Goal: Task Accomplishment & Management: Manage account settings

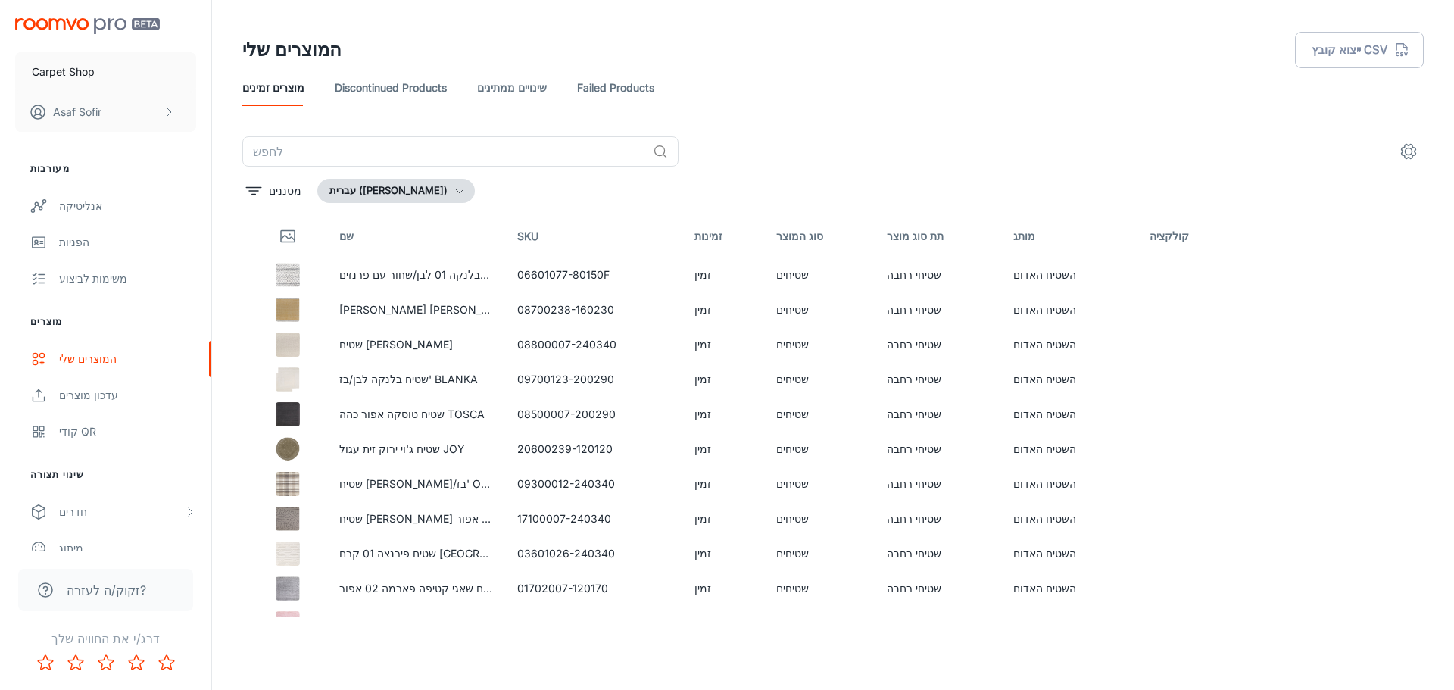
click at [520, 86] on link "שינויים ממתינים" at bounding box center [512, 88] width 70 height 36
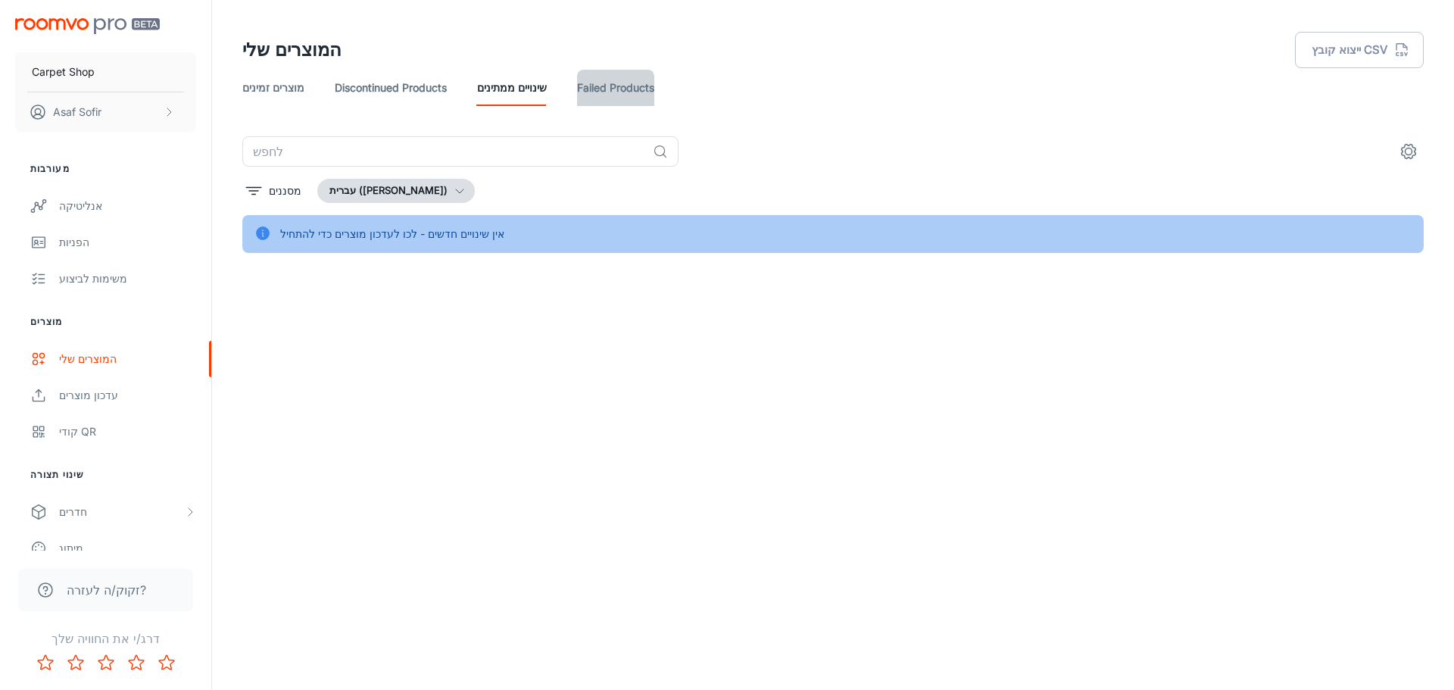
click at [625, 92] on link "Failed Products" at bounding box center [615, 88] width 77 height 36
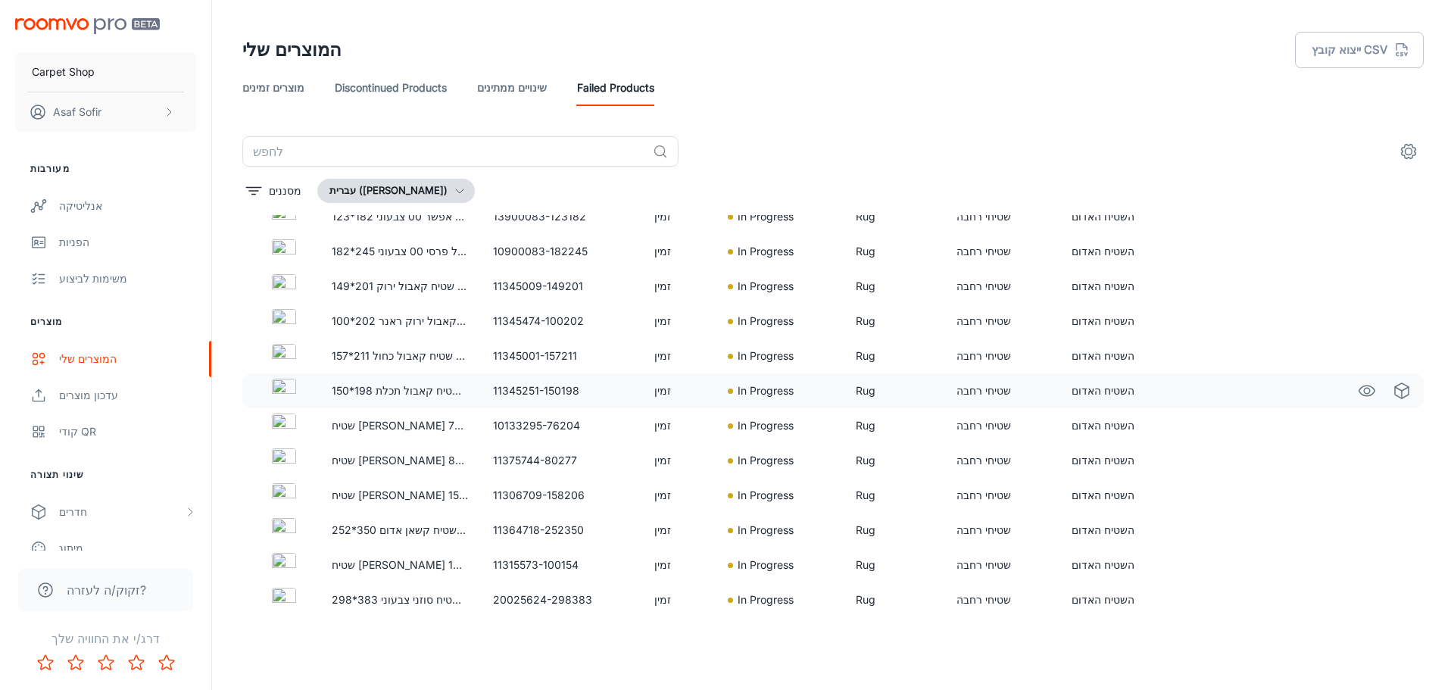
scroll to position [606, 0]
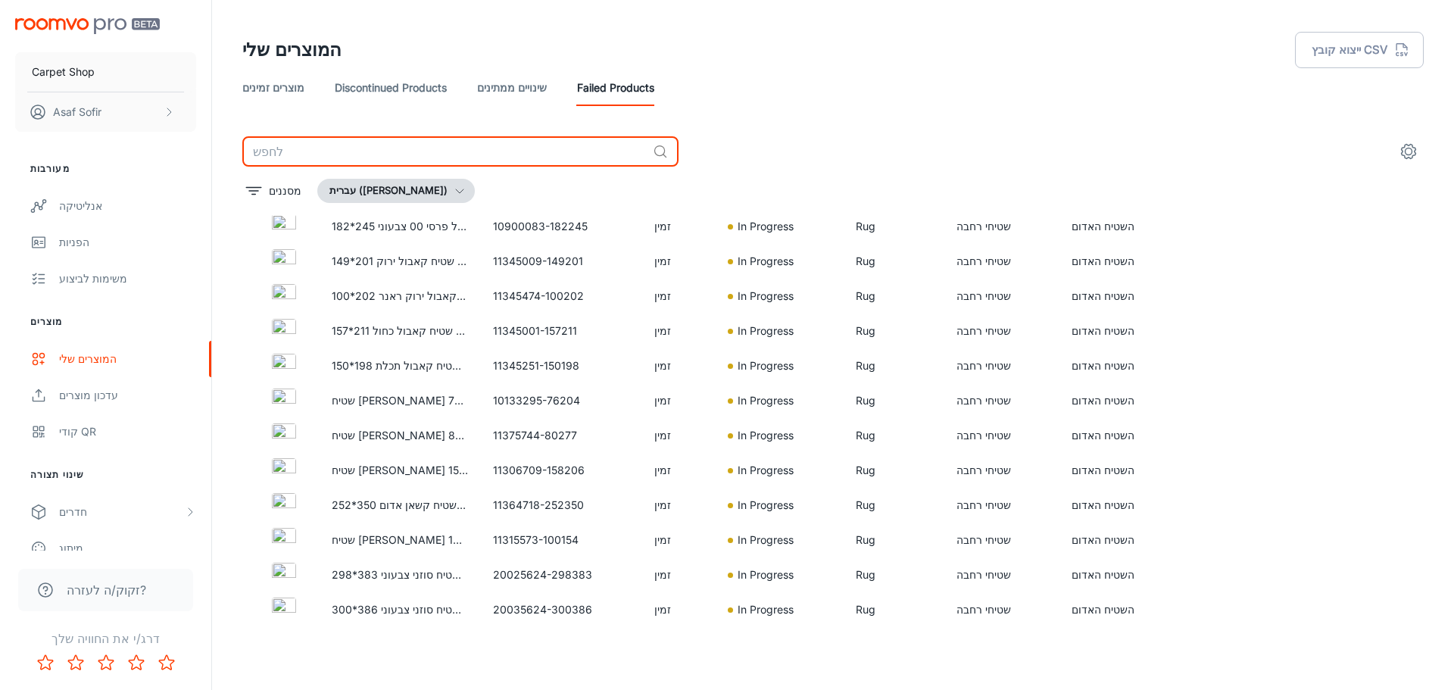
click at [442, 153] on input "text" at bounding box center [444, 151] width 405 height 30
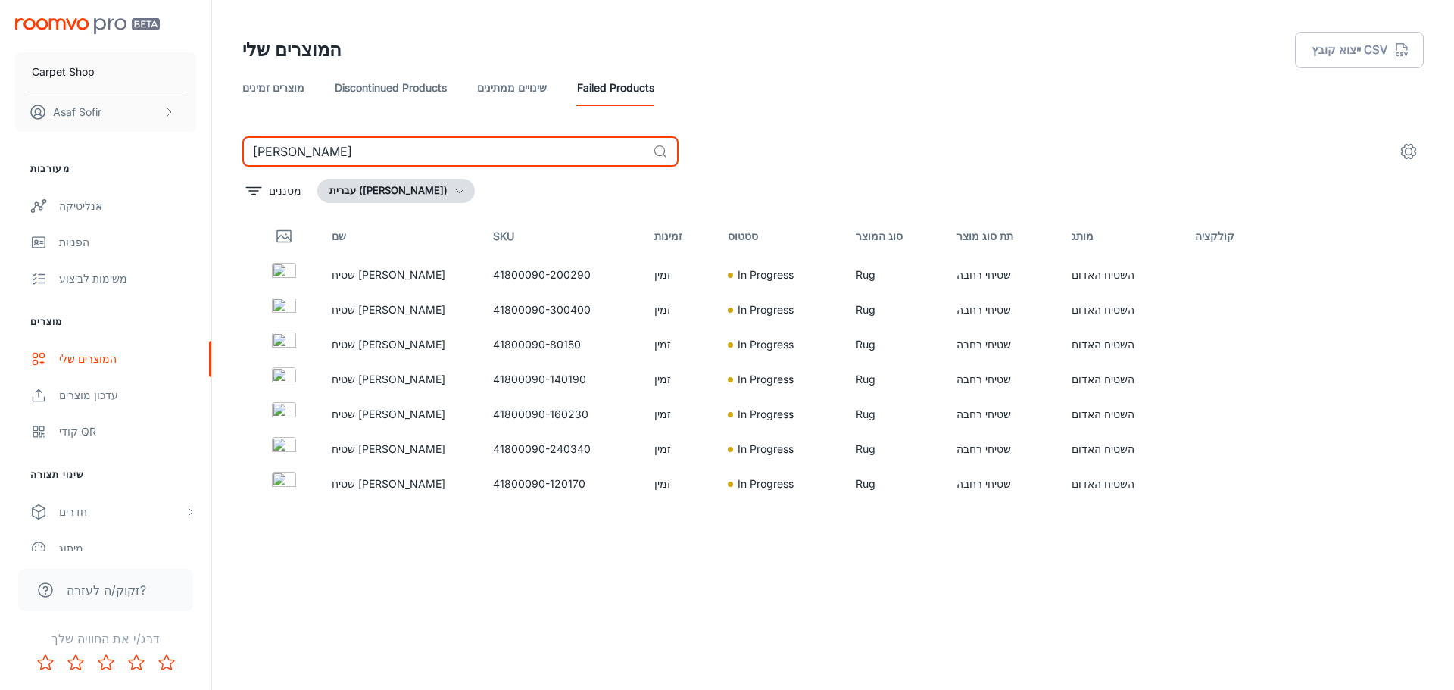
click at [336, 142] on input "קליי" at bounding box center [444, 151] width 405 height 30
drag, startPoint x: 336, startPoint y: 142, endPoint x: 1391, endPoint y: 252, distance: 1060.3
click at [337, 142] on input "קליי" at bounding box center [444, 151] width 405 height 30
click at [339, 142] on input "קליי" at bounding box center [444, 151] width 405 height 30
type input "קליי"
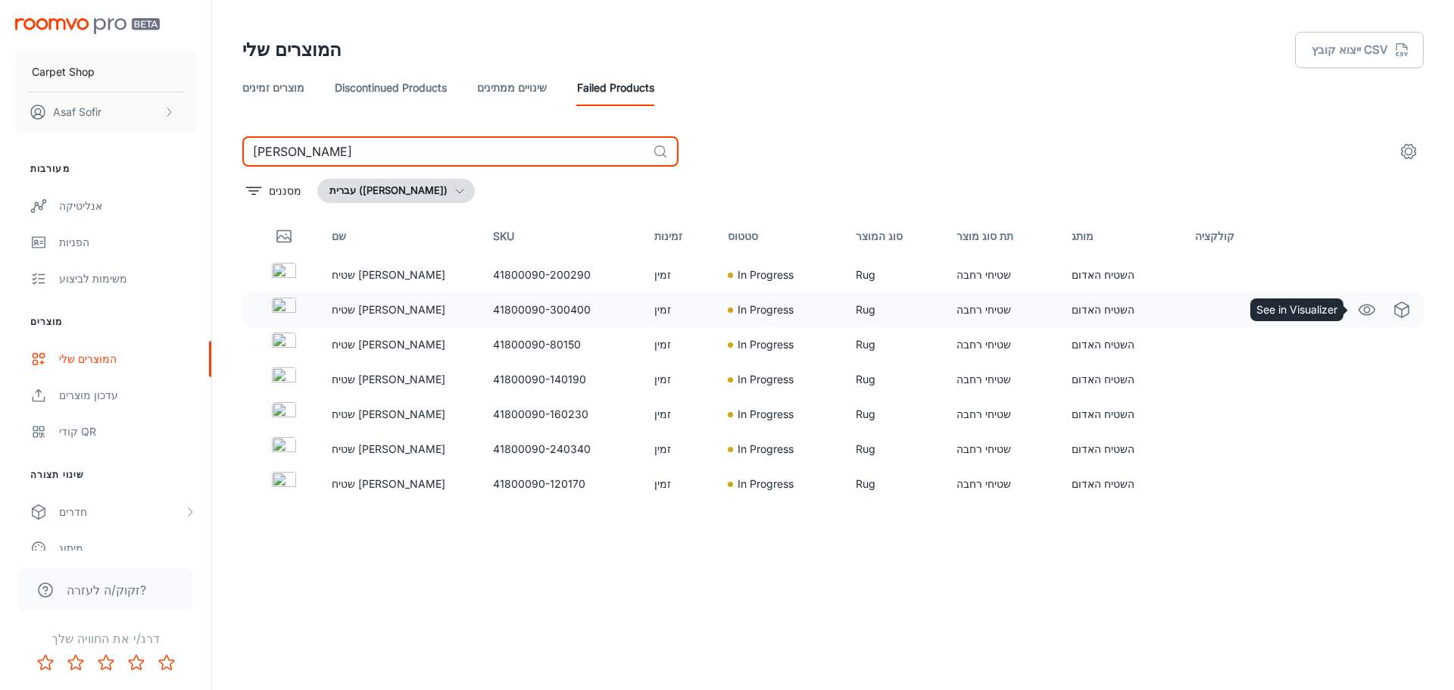
click at [1365, 307] on icon "See in Visualizer" at bounding box center [1367, 310] width 18 height 18
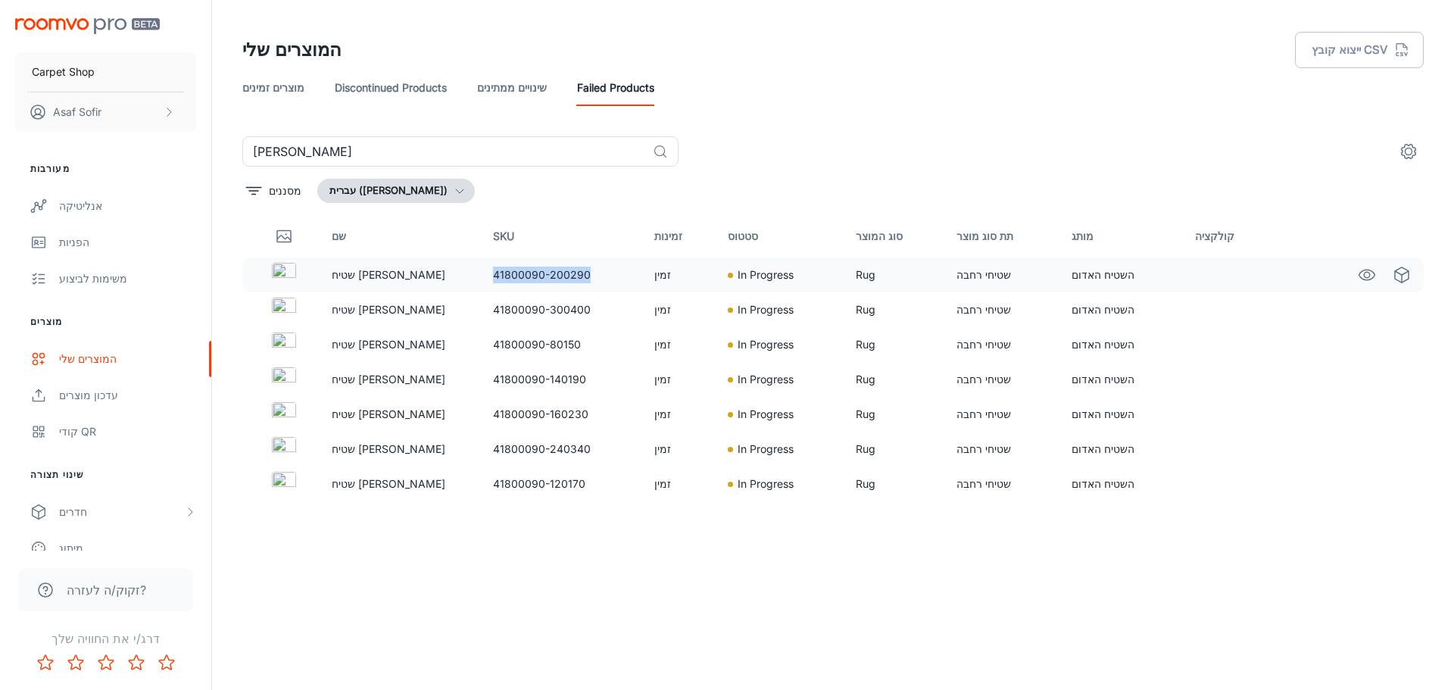
drag, startPoint x: 593, startPoint y: 272, endPoint x: 493, endPoint y: 271, distance: 100.0
click at [493, 271] on td "41800090-200290" at bounding box center [561, 275] width 161 height 35
copy td "41800090-200290"
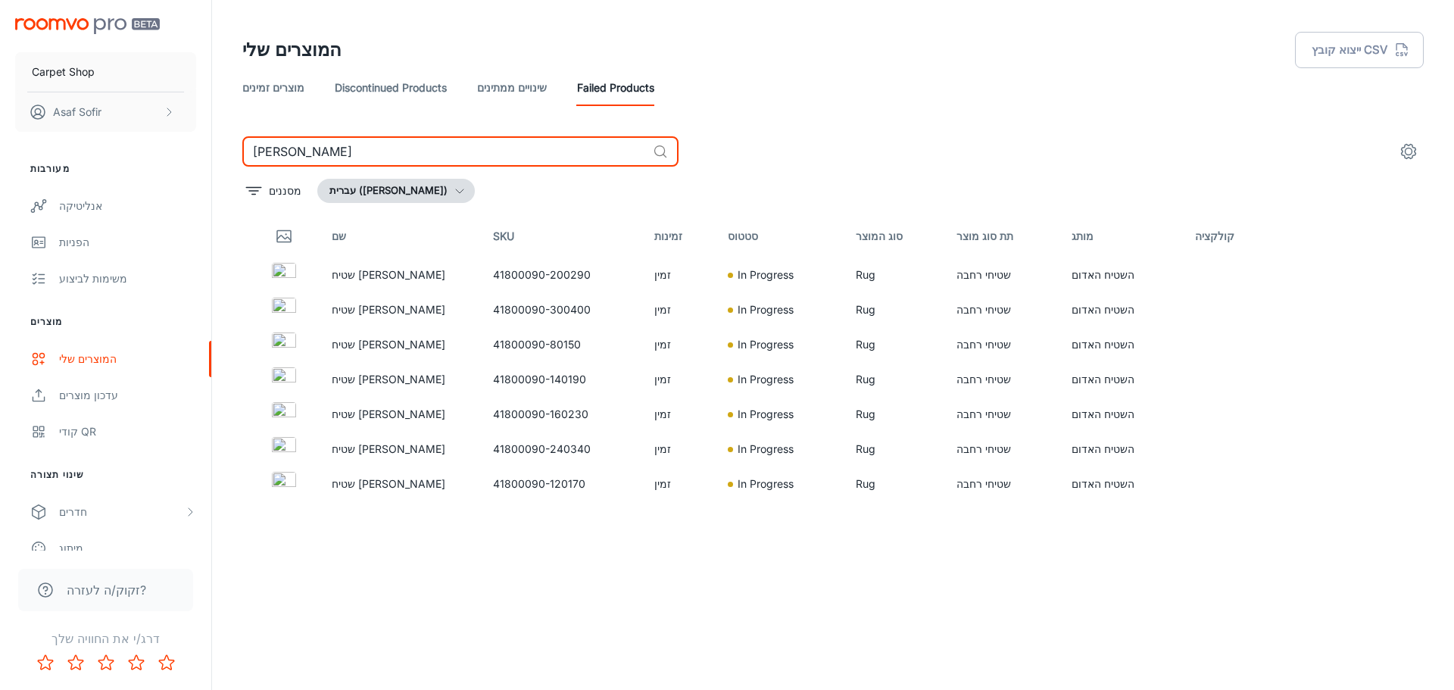
click at [488, 148] on input "קליי" at bounding box center [444, 151] width 405 height 30
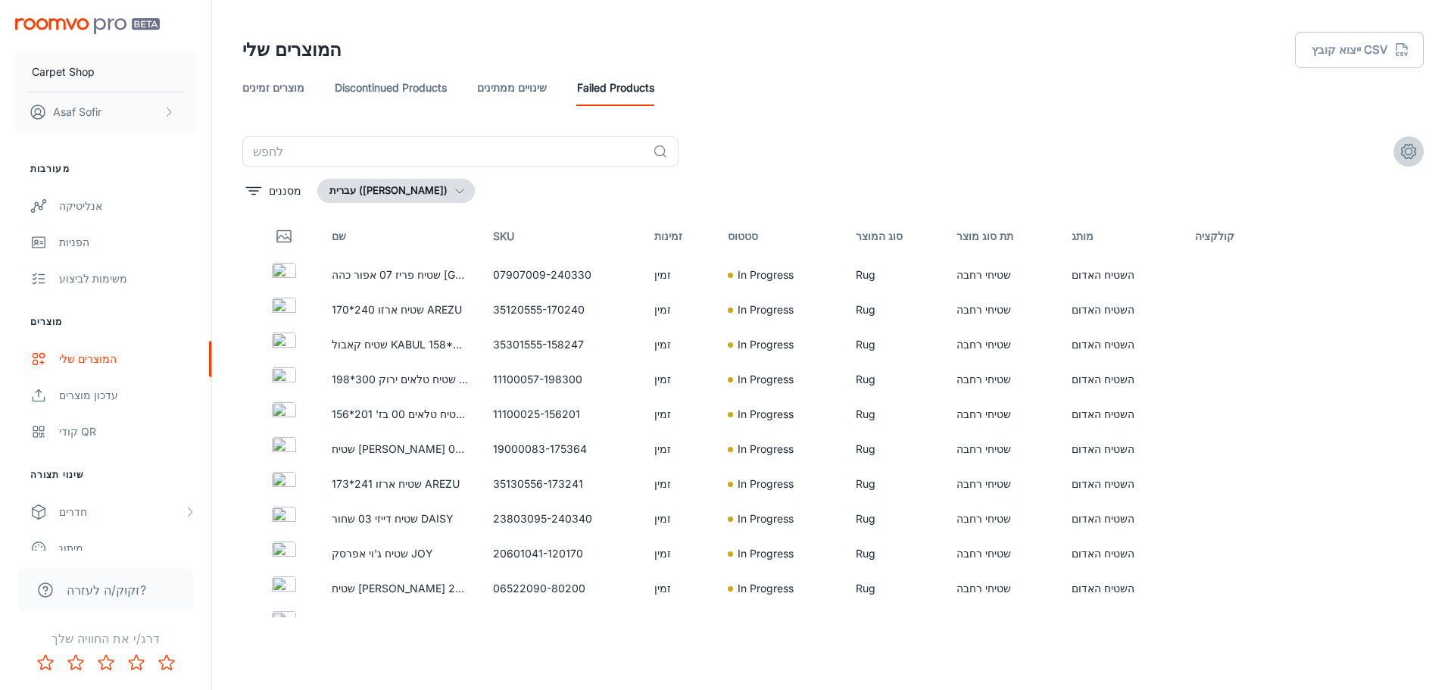
click at [1407, 156] on icon "settings" at bounding box center [1409, 151] width 18 height 18
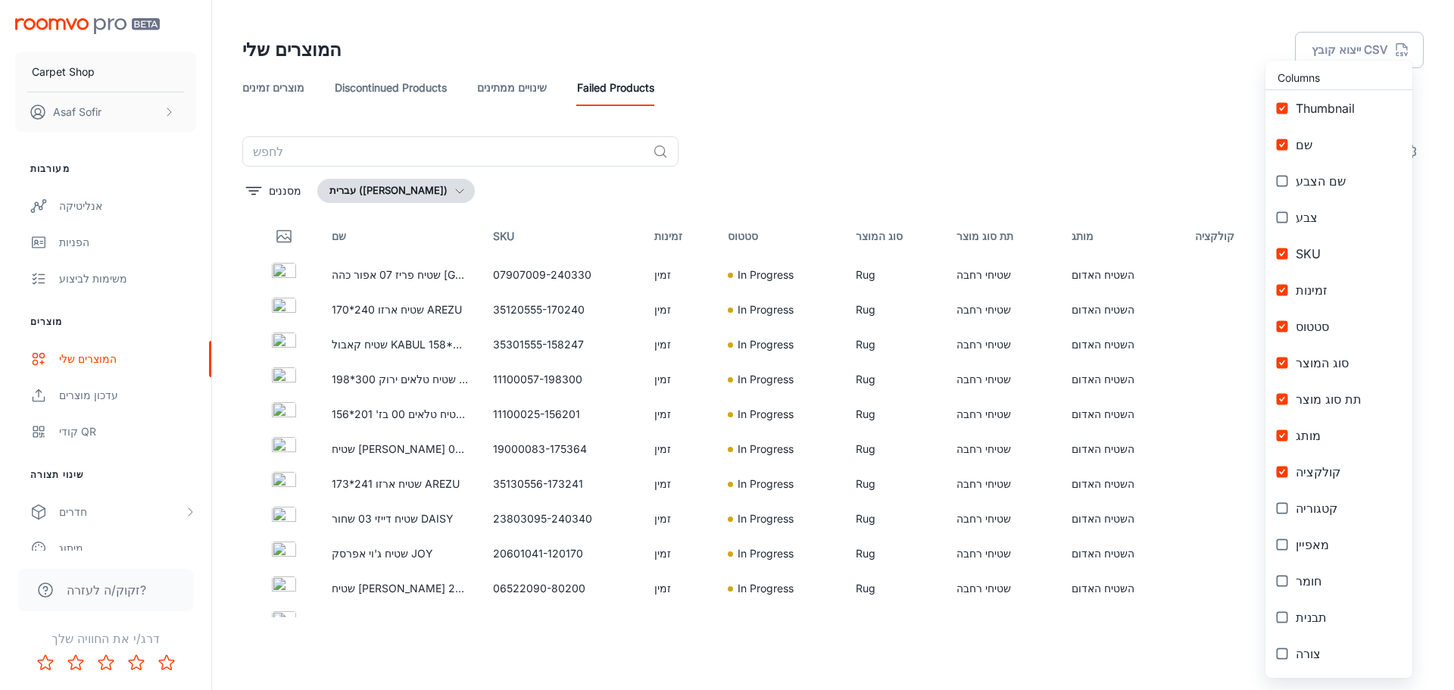
click at [1027, 125] on div at bounding box center [727, 345] width 1454 height 690
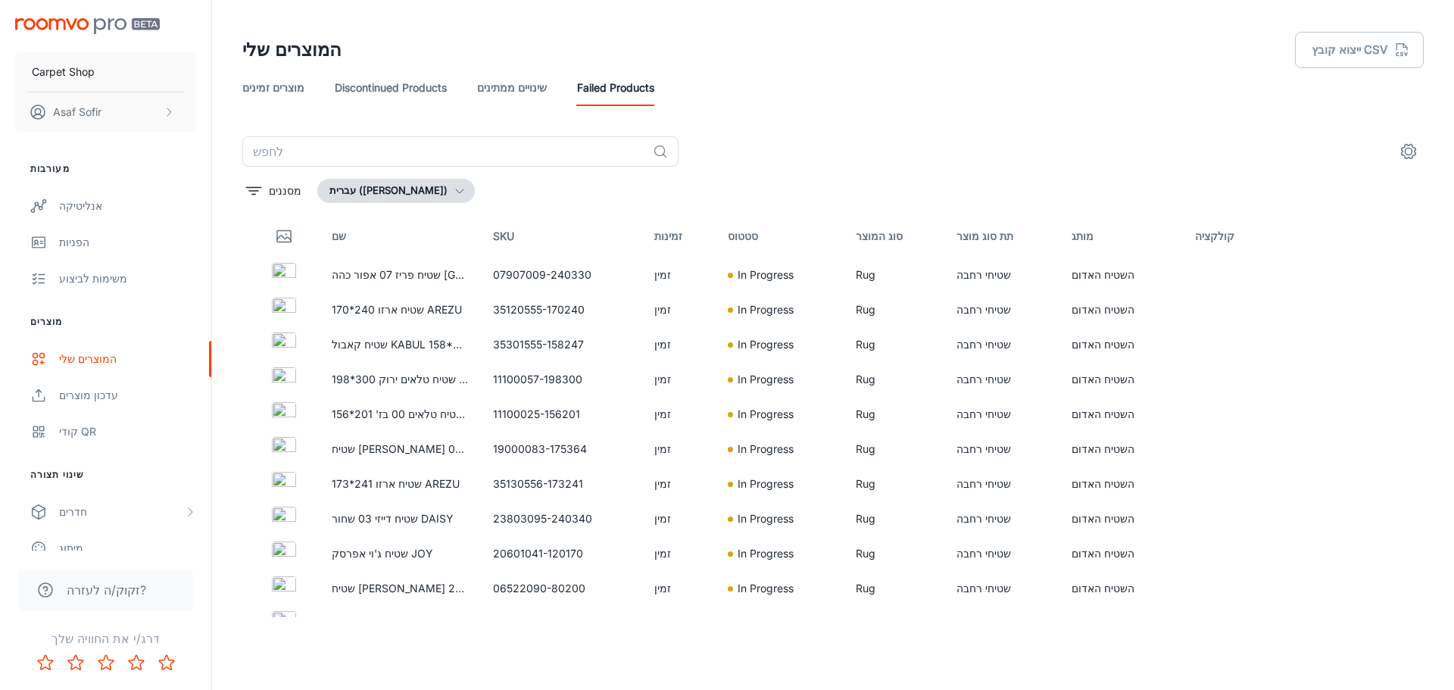
click at [120, 583] on span "זקוק/ה לעזרה?" at bounding box center [107, 590] width 80 height 18
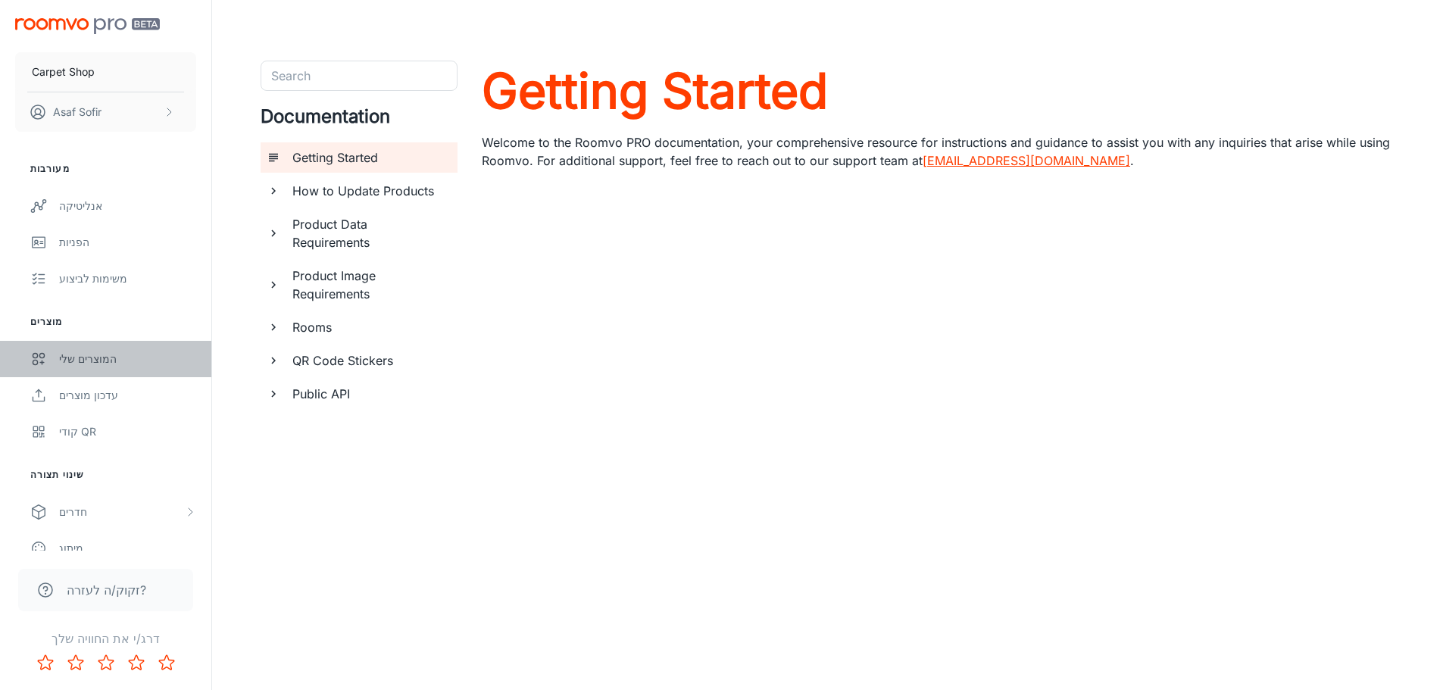
click at [90, 363] on div "המוצרים שלי" at bounding box center [127, 359] width 137 height 17
